Goal: Find specific page/section: Find specific page/section

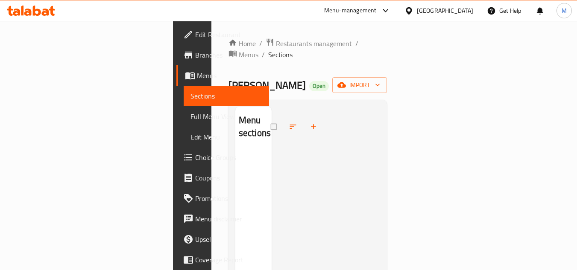
drag, startPoint x: 330, startPoint y: 70, endPoint x: 347, endPoint y: 25, distance: 48.9
click at [347, 25] on div "Home / Restaurants management / Menus / Sections Saravana Bhavan Open import Me…" at bounding box center [307, 211] width 193 height 380
click at [367, 14] on div "Menu-management" at bounding box center [350, 11] width 53 height 10
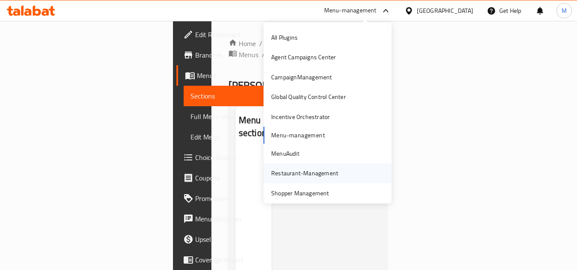
click at [291, 172] on div "Restaurant-Management" at bounding box center [304, 173] width 67 height 9
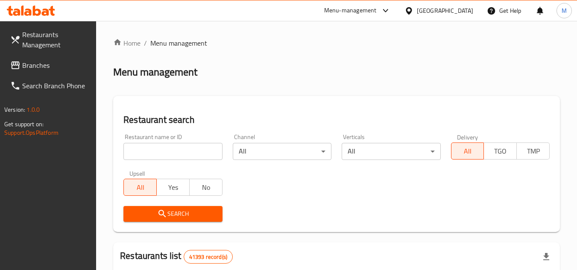
paste input "665313"
type input "665313"
click button "Search" at bounding box center [172, 214] width 99 height 16
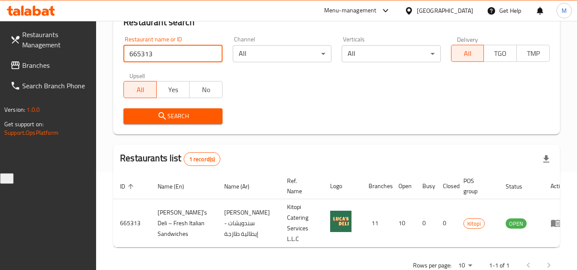
scroll to position [101, 0]
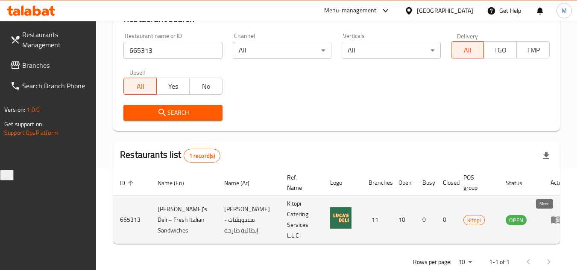
click at [551, 219] on icon "enhanced table" at bounding box center [555, 220] width 9 height 7
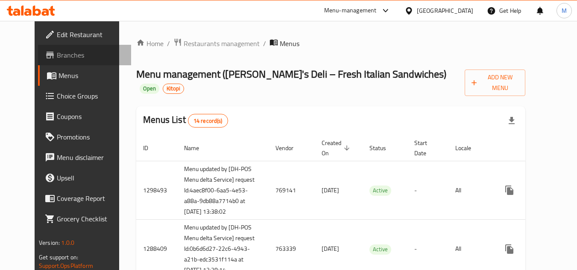
click at [57, 59] on span "Branches" at bounding box center [90, 55] width 67 height 10
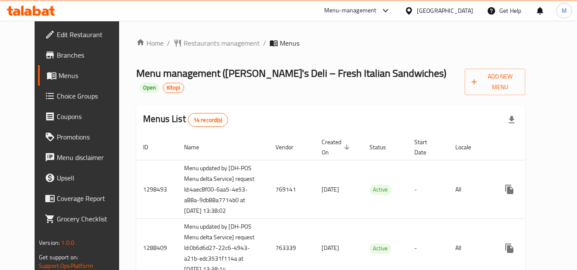
click at [379, 11] on div at bounding box center [384, 11] width 14 height 10
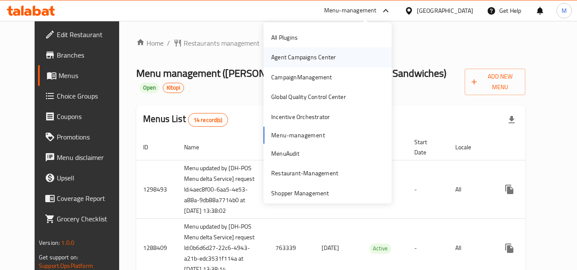
click at [321, 59] on div "Agent Campaigns Center" at bounding box center [303, 57] width 65 height 9
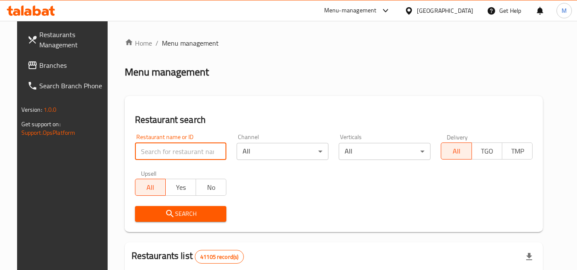
click at [172, 146] on input "search" at bounding box center [181, 151] width 92 height 17
paste input "680955"
type input "680955"
click button "Search" at bounding box center [181, 214] width 92 height 16
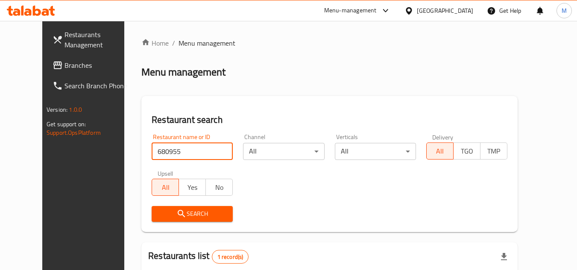
scroll to position [103, 0]
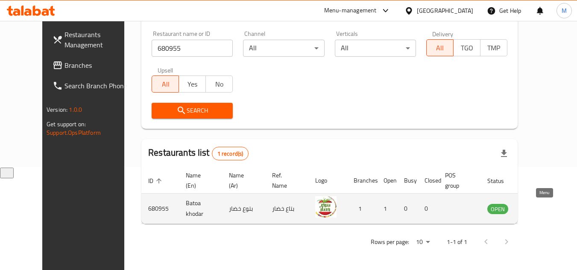
click at [542, 208] on icon "enhanced table" at bounding box center [537, 209] width 9 height 7
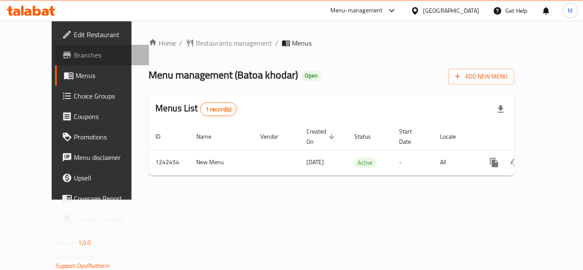
click at [74, 55] on span "Branches" at bounding box center [108, 55] width 68 height 10
